Goal: Find specific page/section: Find specific page/section

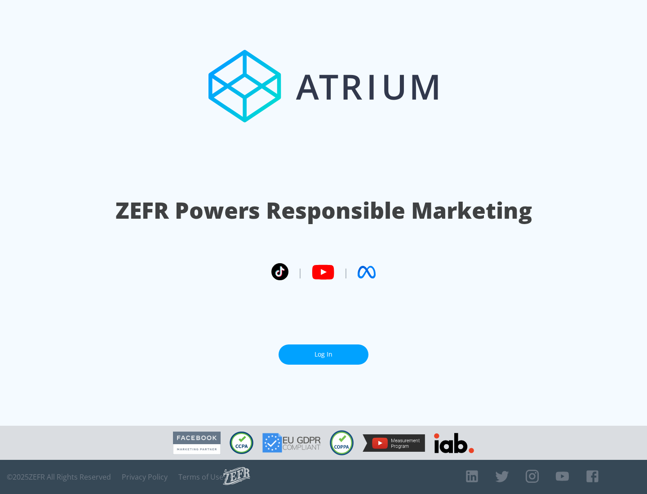
click at [323, 354] on link "Log In" at bounding box center [323, 354] width 90 height 20
